Goal: Information Seeking & Learning: Find specific fact

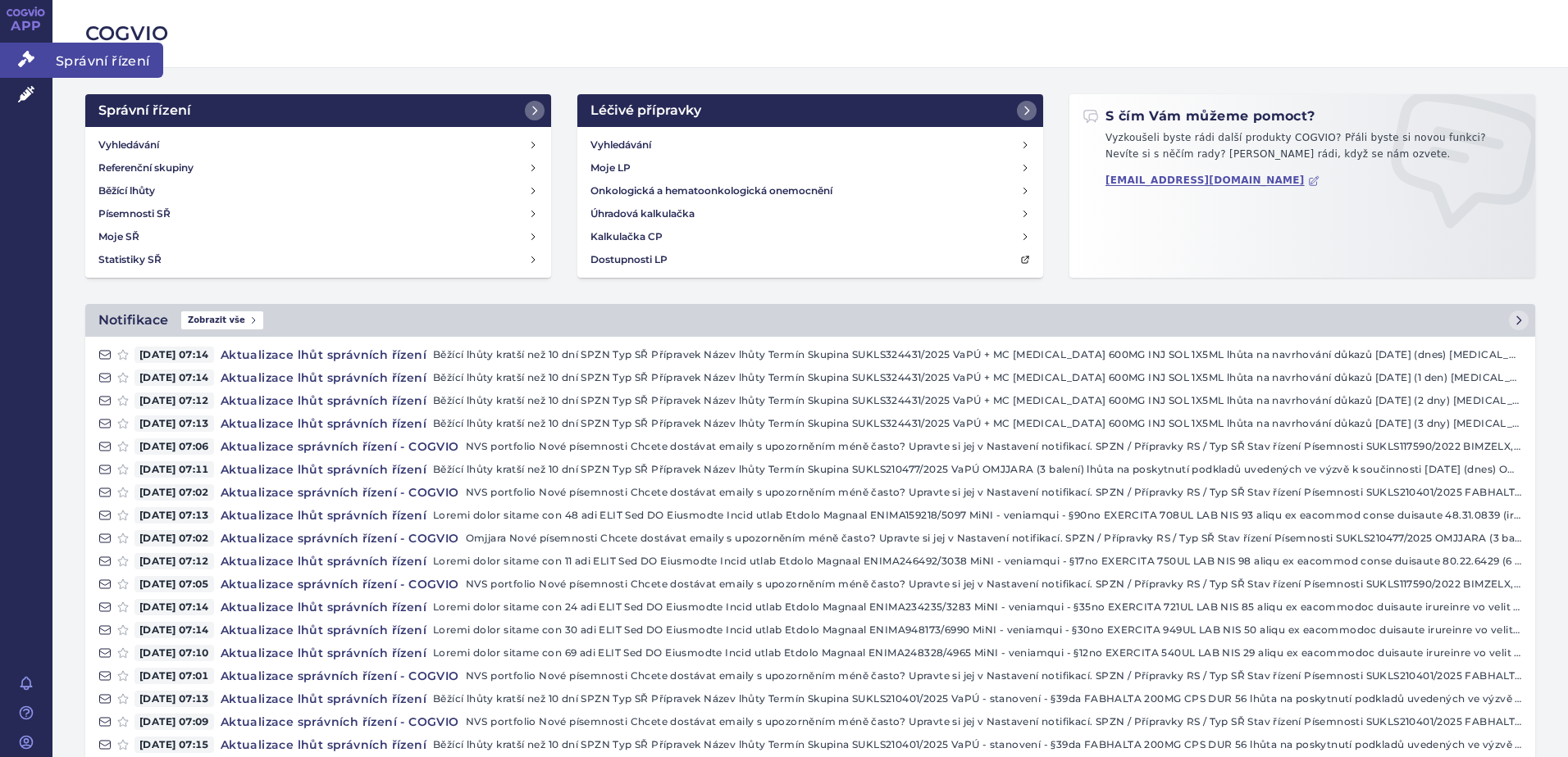
click at [32, 63] on icon at bounding box center [26, 59] width 17 height 17
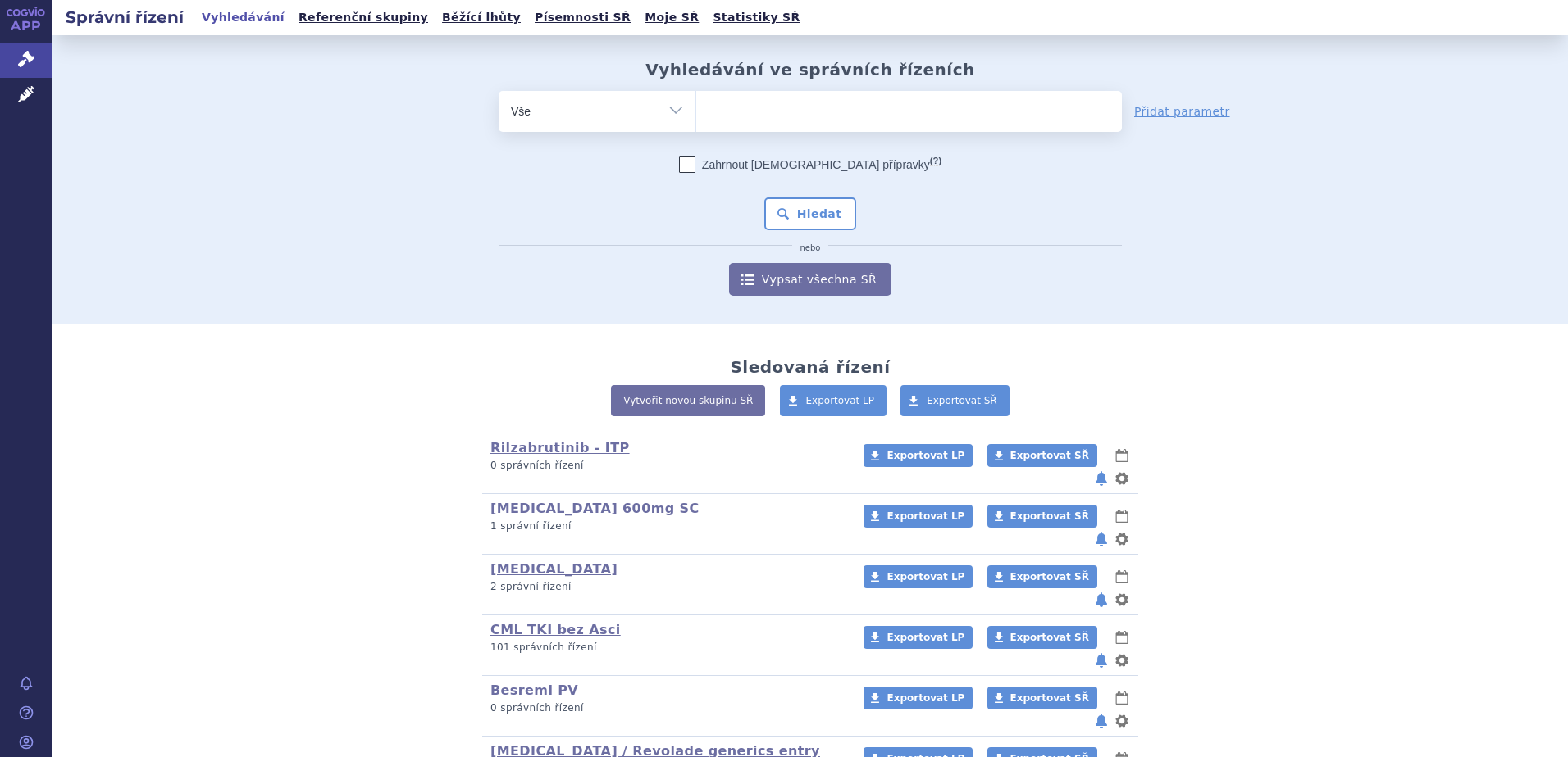
click at [738, 104] on ul at bounding box center [909, 108] width 426 height 34
click at [696, 104] on select at bounding box center [695, 111] width 1 height 41
click at [737, 104] on ul at bounding box center [909, 108] width 426 height 34
click at [696, 104] on select at bounding box center [695, 111] width 1 height 41
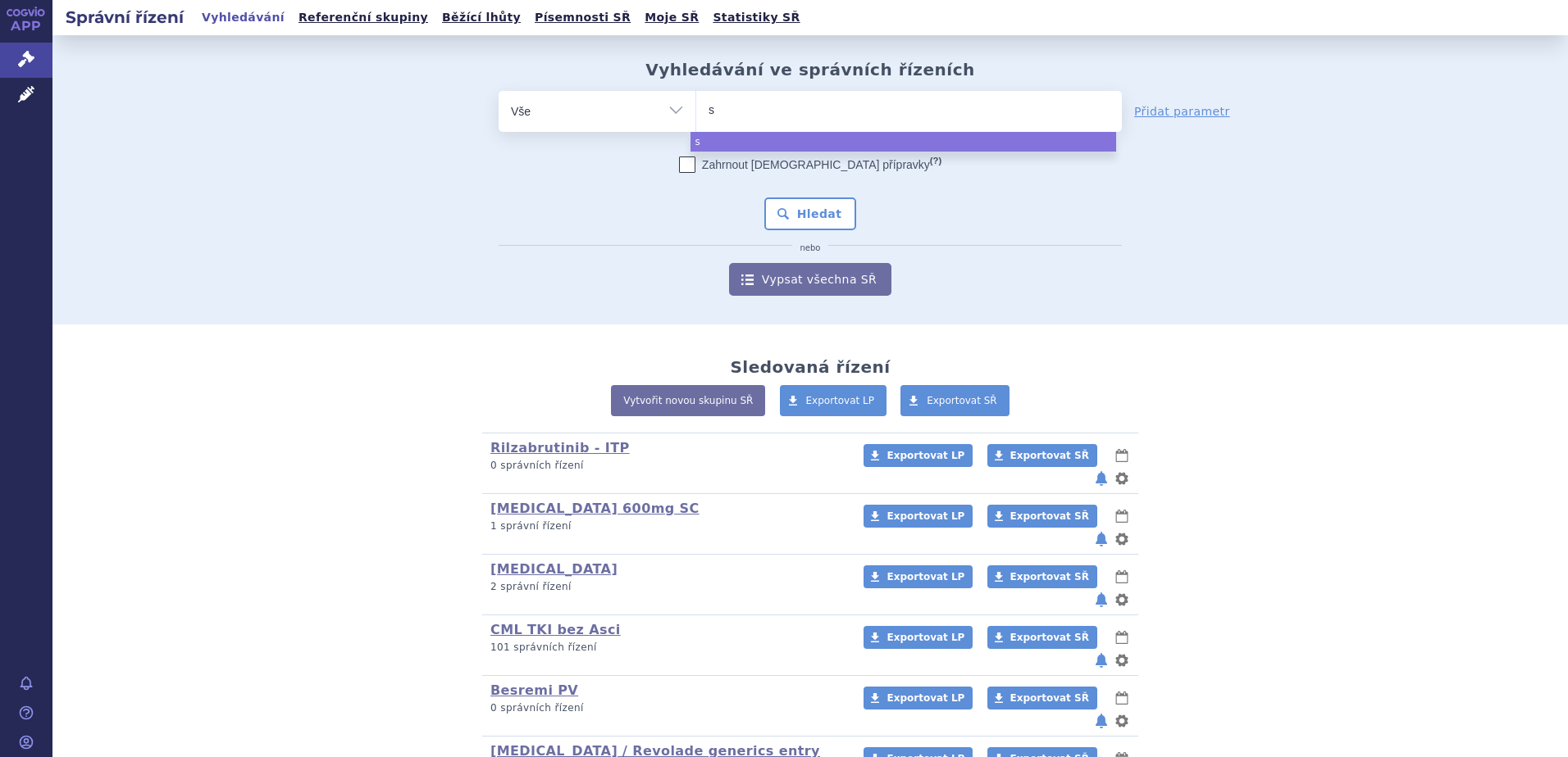
type input "se"
type input "s"
type input "sce"
type input "scemb"
type input "scemblix"
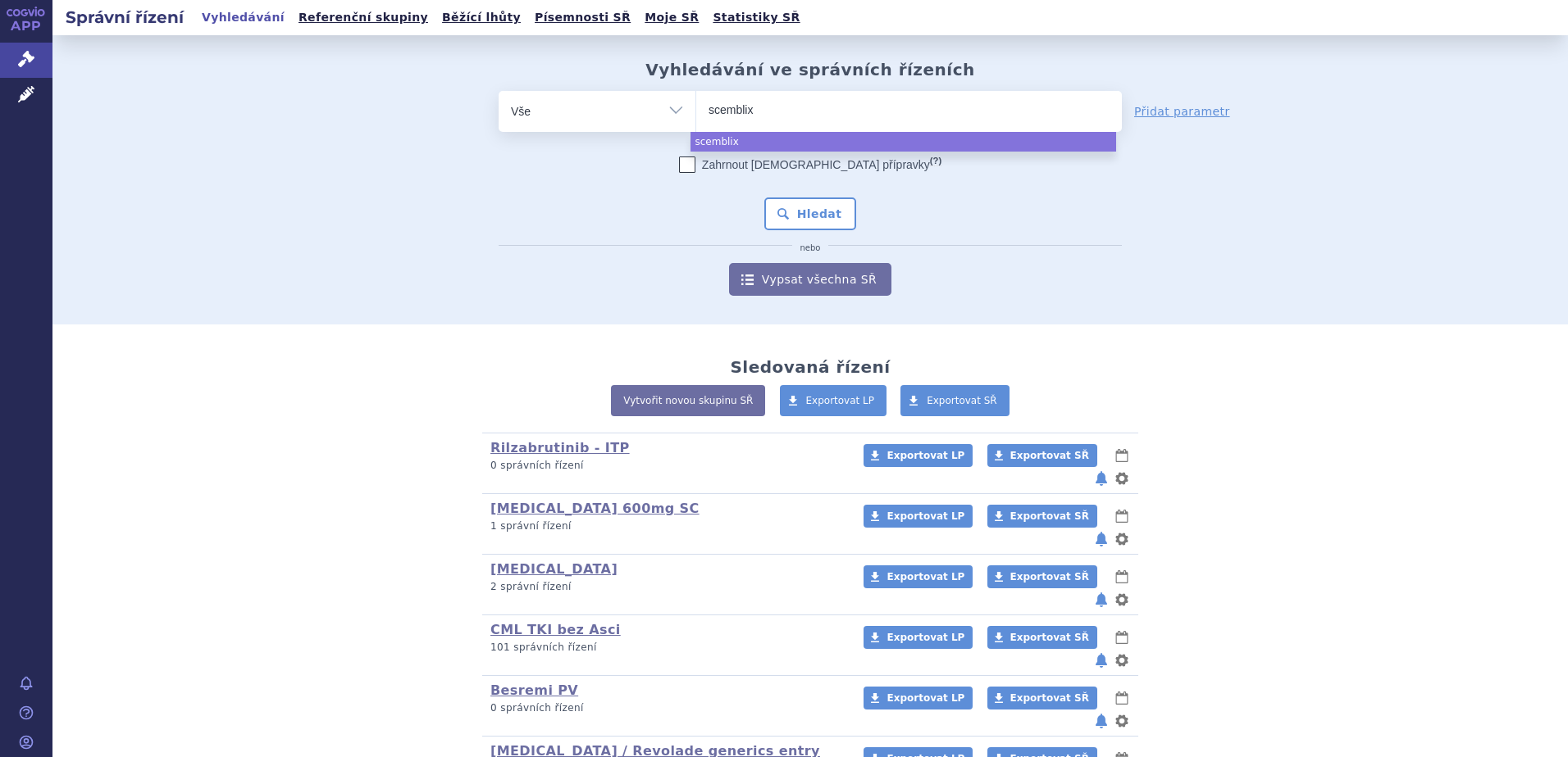
select select "scemblix"
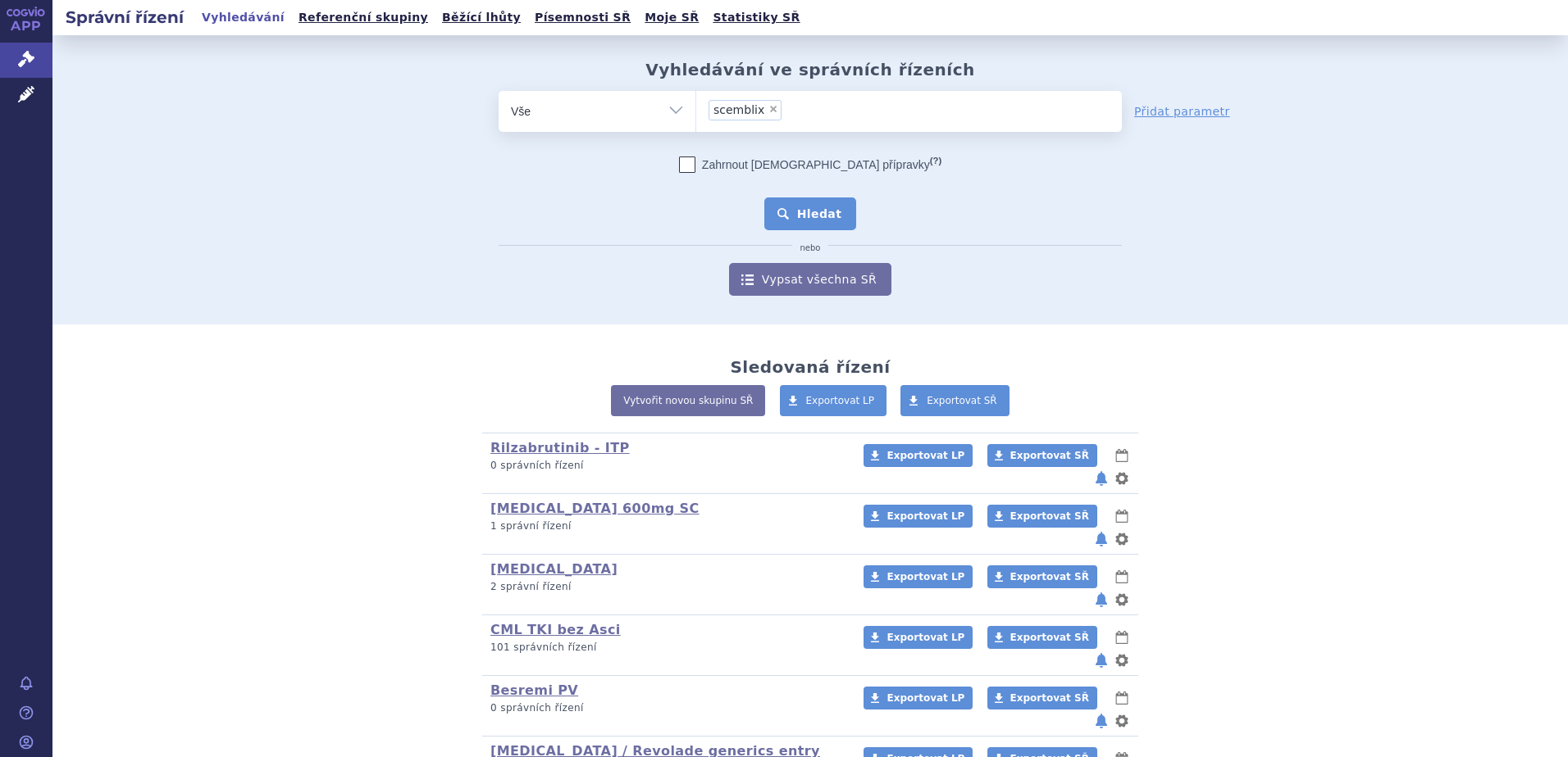
click at [785, 203] on button "Hledat" at bounding box center [811, 213] width 92 height 32
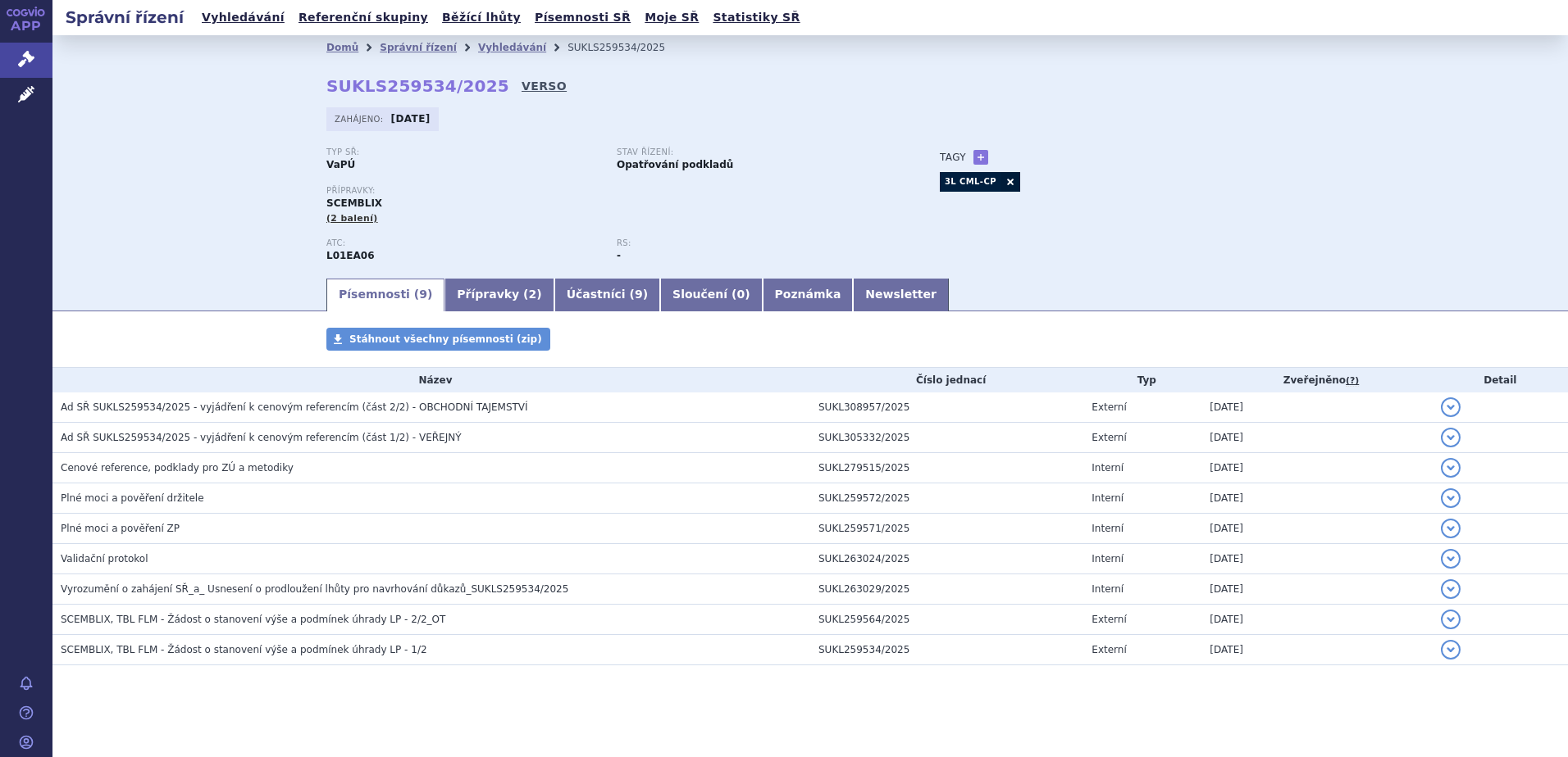
click at [521, 90] on link "VERSO" at bounding box center [544, 86] width 45 height 17
